Goal: Information Seeking & Learning: Learn about a topic

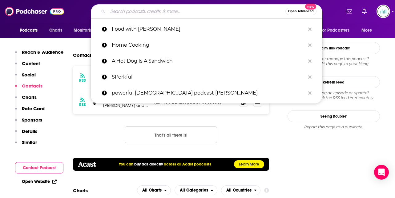
click at [115, 11] on input "Search podcasts, credits, & more..." at bounding box center [196, 11] width 177 height 10
paste input "How Was Your Week?"
type input "How Was Your Week?"
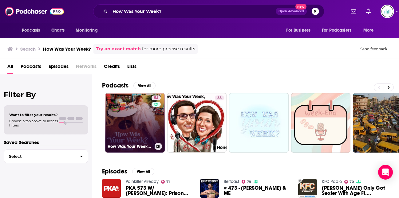
click at [150, 115] on link "54 How Was Your Week? with [PERSON_NAME]" at bounding box center [135, 123] width 60 height 60
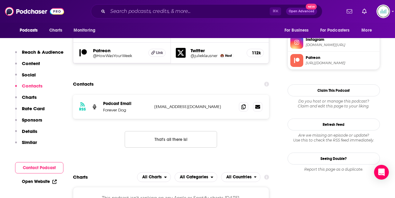
scroll to position [580, 0]
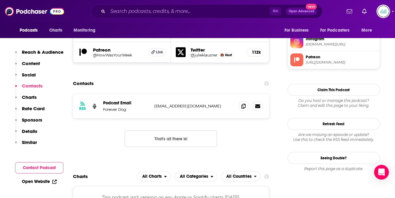
click at [31, 132] on p "Details" at bounding box center [29, 132] width 15 height 6
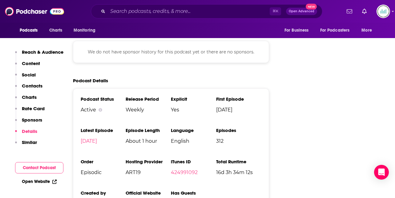
scroll to position [875, 0]
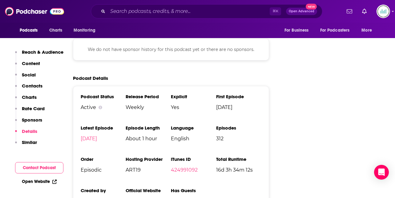
click at [27, 142] on p "Similar" at bounding box center [29, 143] width 15 height 6
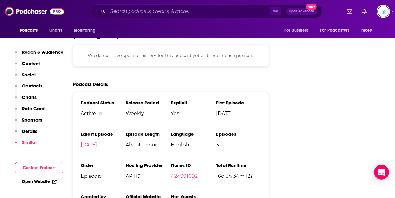
scroll to position [868, 0]
